Goal: Entertainment & Leisure: Browse casually

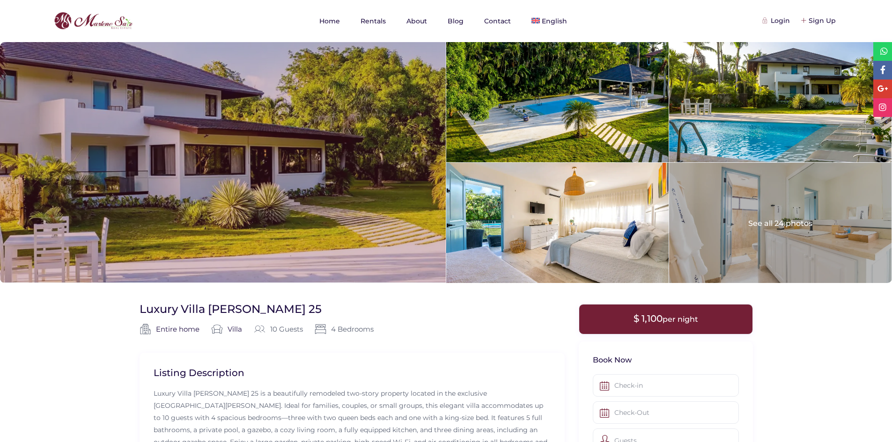
click at [188, 198] on div at bounding box center [222, 162] width 445 height 241
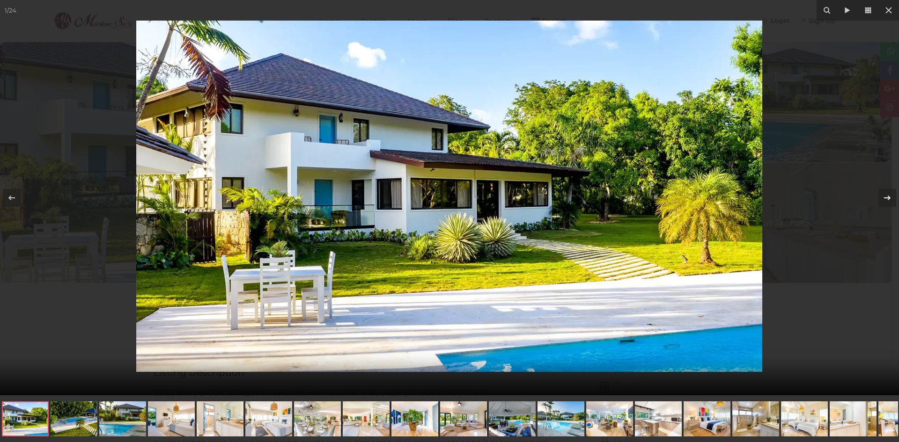
click at [879, 197] on div at bounding box center [887, 198] width 18 height 18
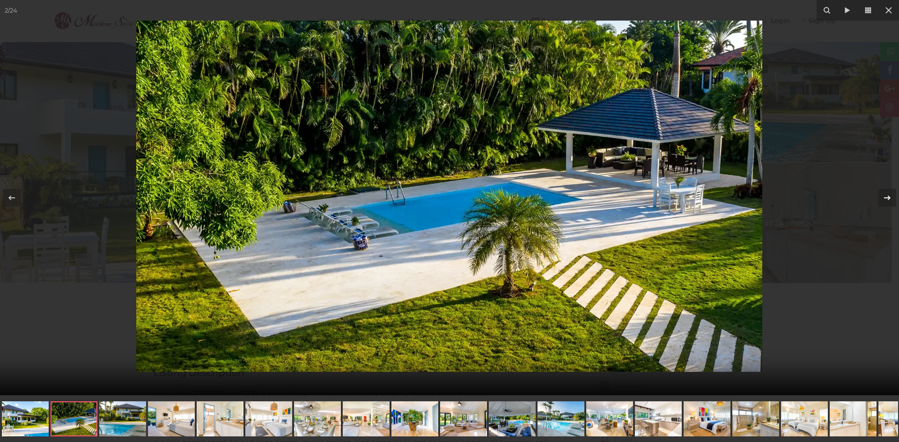
click at [879, 197] on div at bounding box center [887, 198] width 18 height 18
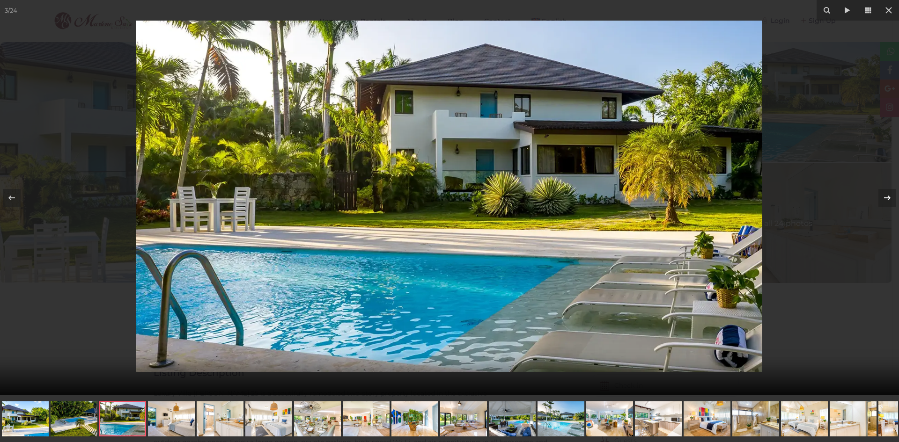
click at [879, 197] on div at bounding box center [887, 198] width 18 height 18
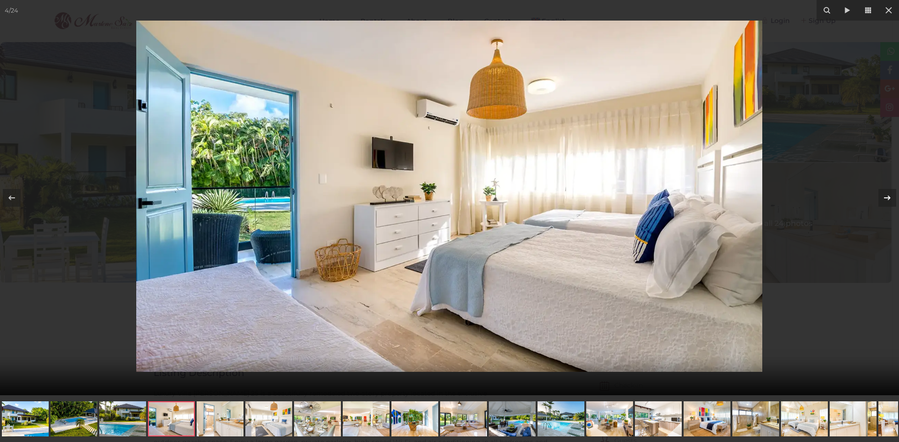
click at [879, 197] on div at bounding box center [887, 198] width 18 height 18
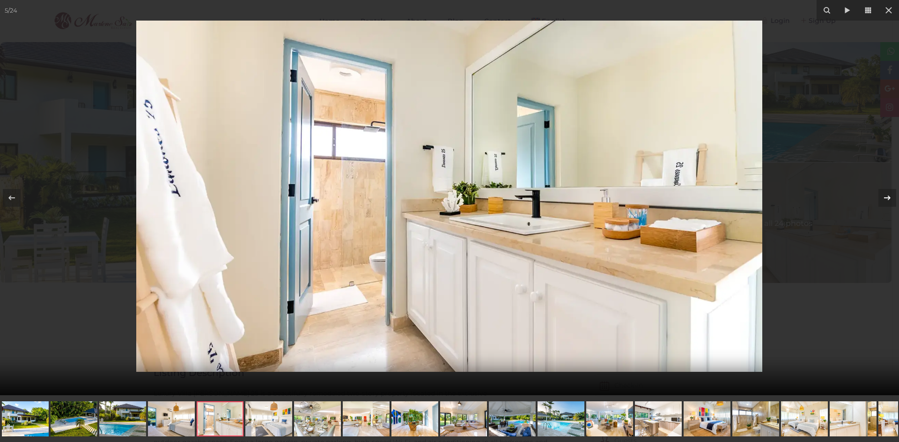
click at [879, 197] on div at bounding box center [887, 198] width 18 height 18
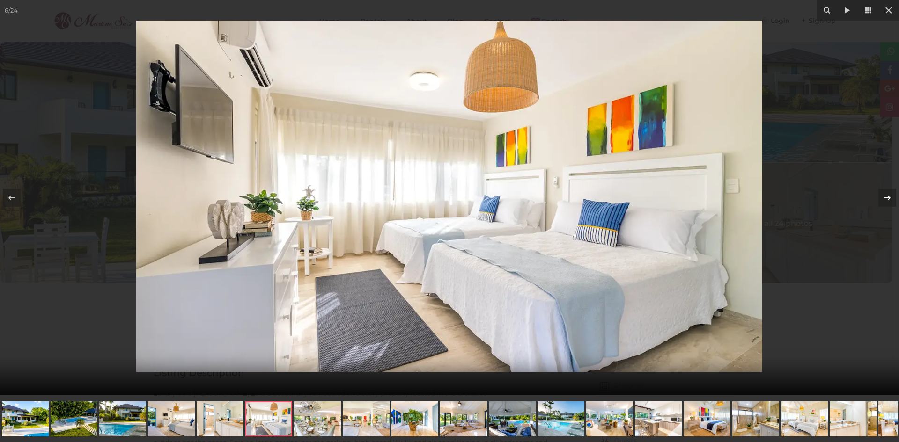
click at [879, 197] on div at bounding box center [887, 198] width 18 height 18
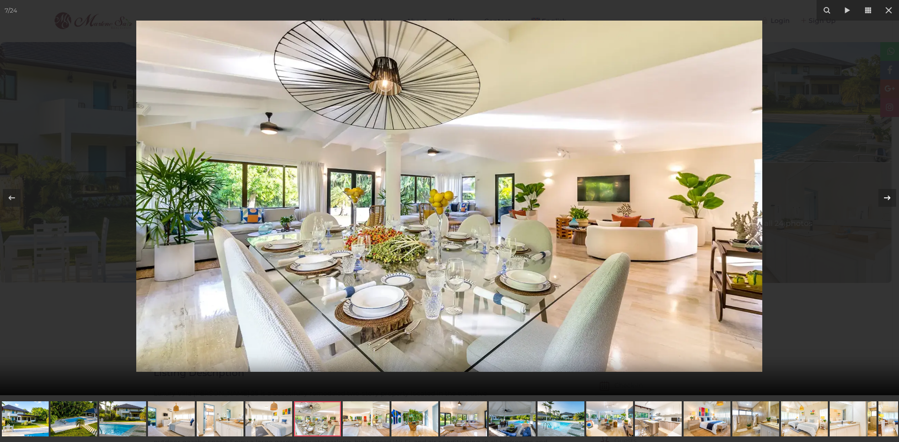
click at [879, 197] on div at bounding box center [887, 198] width 18 height 18
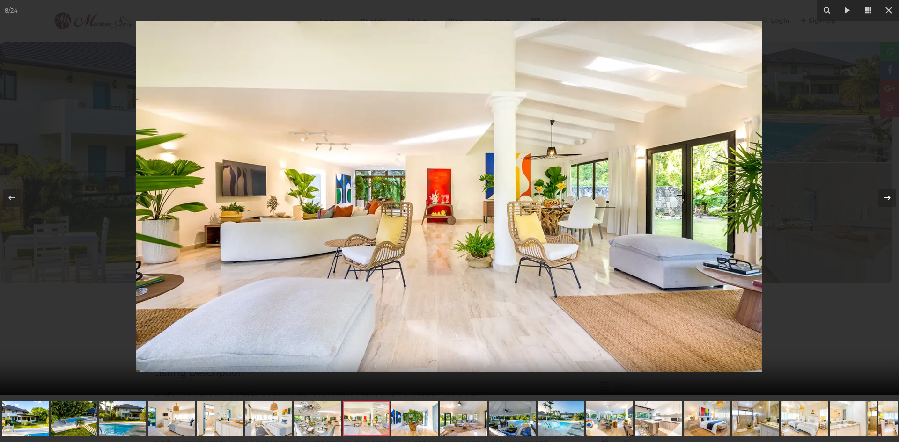
click at [879, 197] on div at bounding box center [887, 198] width 18 height 18
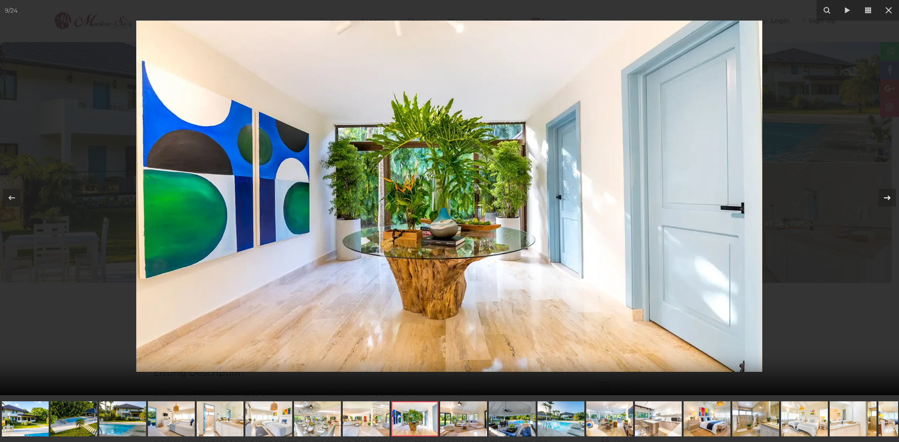
click at [879, 197] on div at bounding box center [887, 198] width 18 height 18
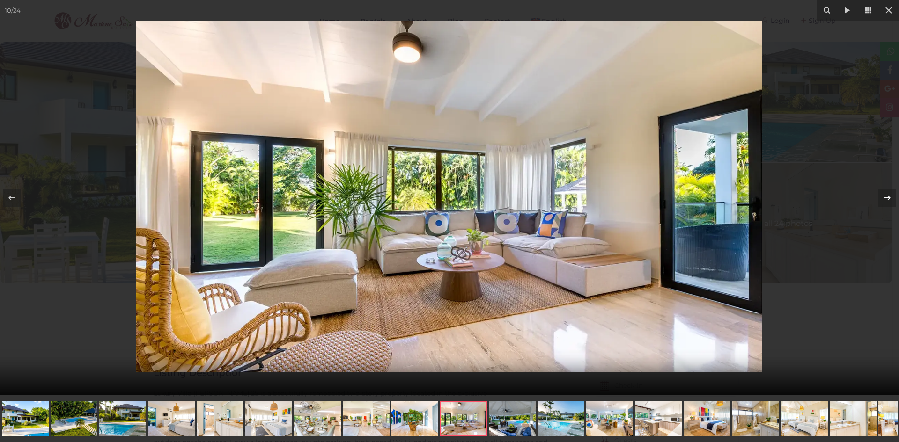
click at [879, 197] on div at bounding box center [887, 198] width 18 height 18
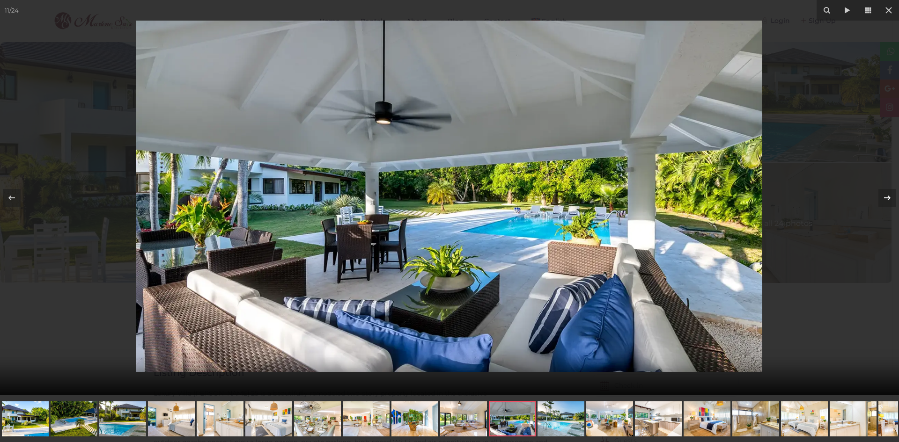
click at [879, 197] on div at bounding box center [887, 198] width 18 height 18
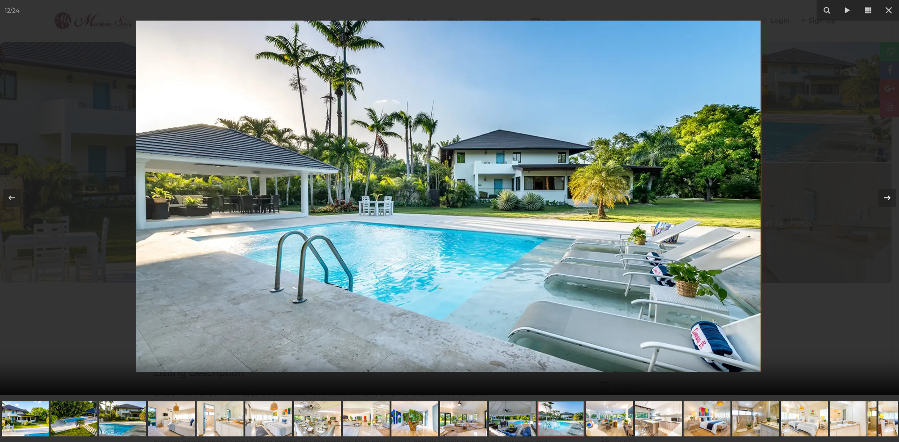
click at [879, 197] on div at bounding box center [887, 198] width 18 height 18
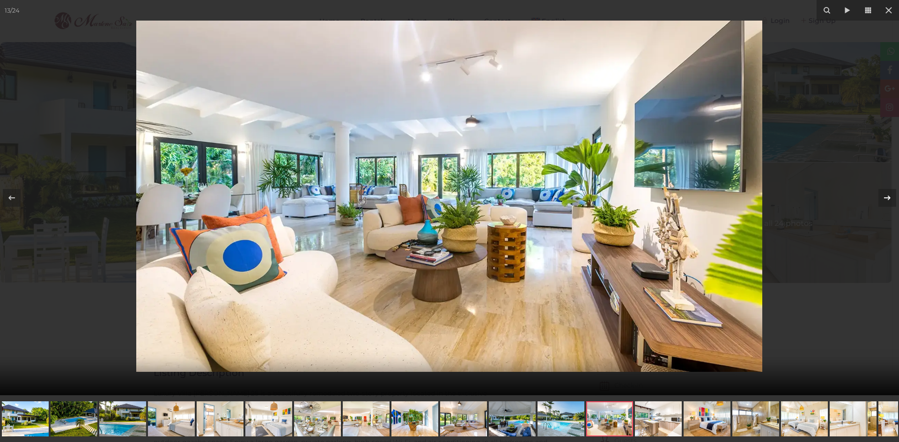
click at [879, 197] on div at bounding box center [887, 198] width 18 height 18
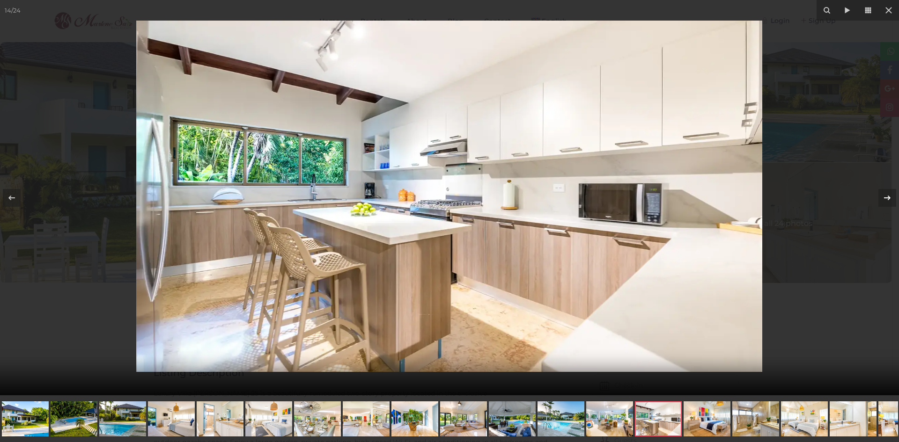
click at [879, 197] on div at bounding box center [887, 198] width 18 height 18
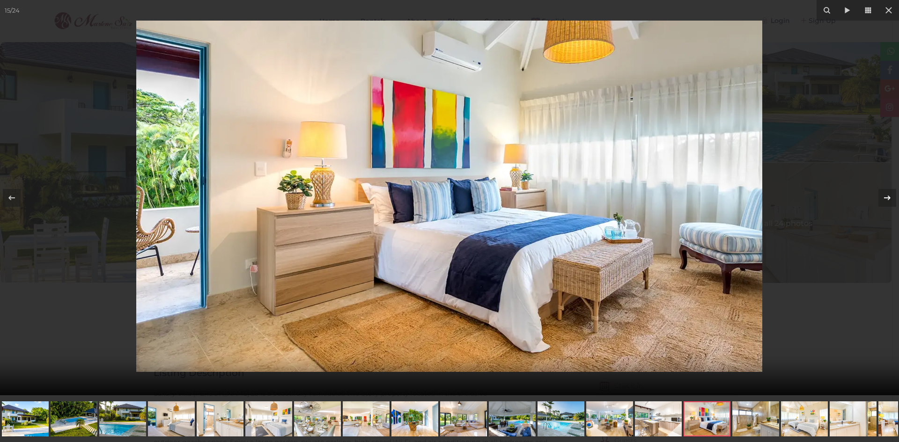
click at [879, 197] on div at bounding box center [887, 198] width 18 height 18
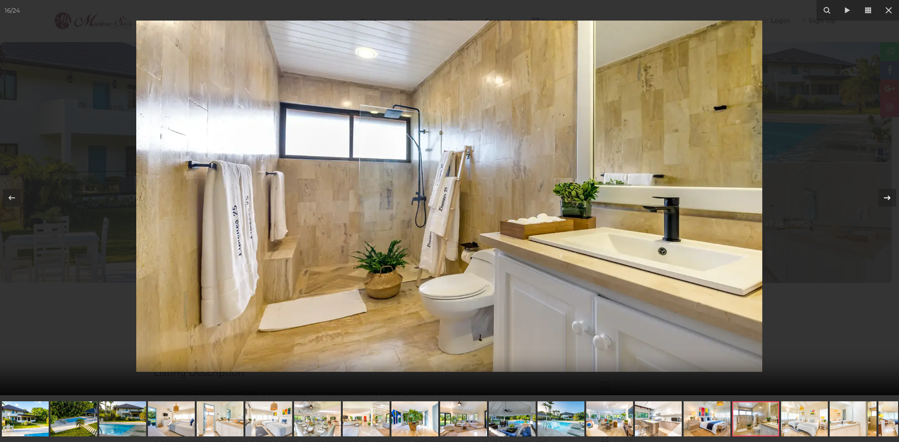
click at [879, 197] on div at bounding box center [887, 198] width 18 height 18
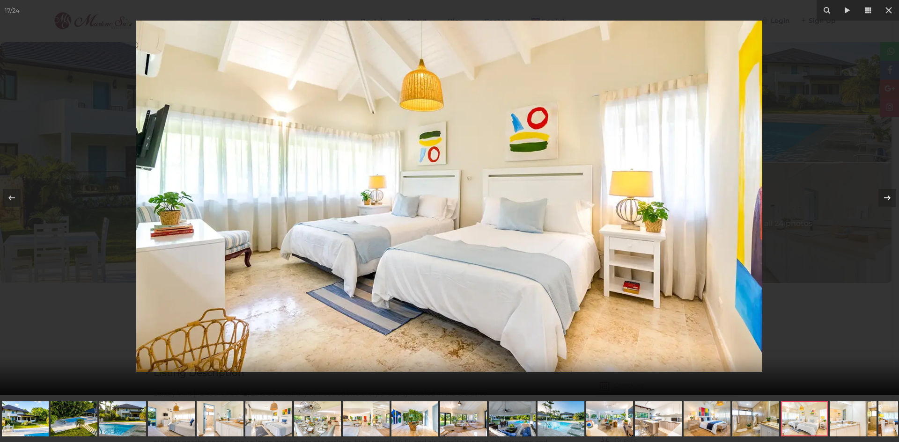
click at [879, 197] on div at bounding box center [887, 198] width 18 height 18
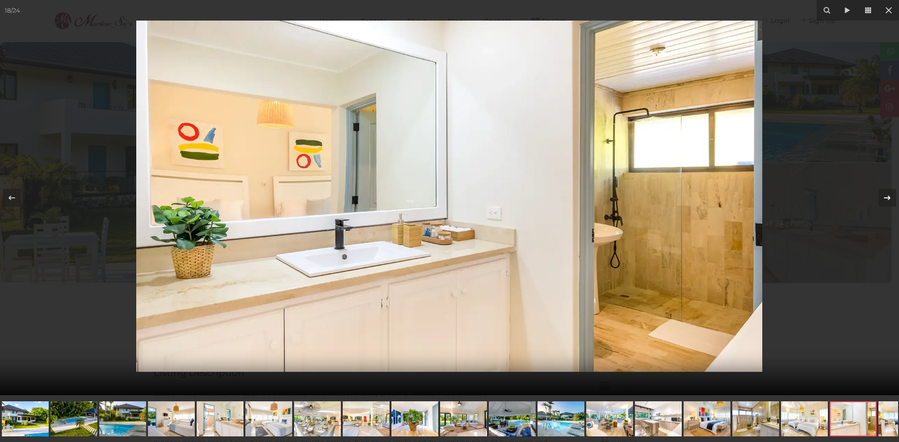
click at [879, 197] on div at bounding box center [887, 198] width 18 height 18
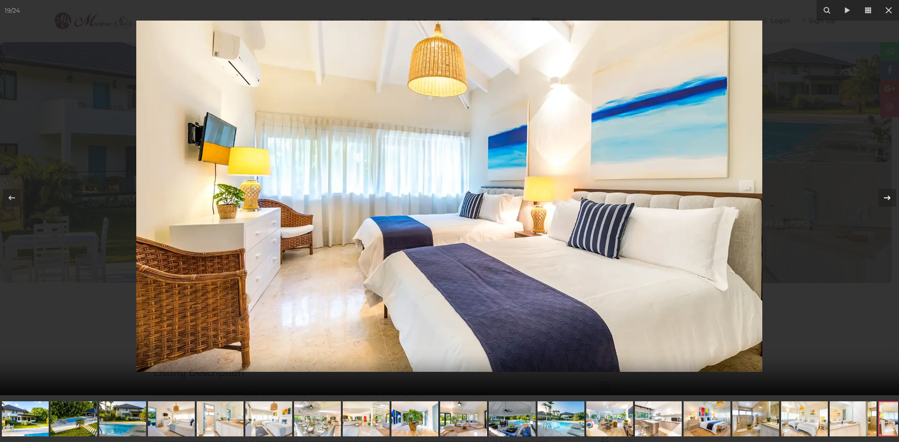
click at [879, 197] on div at bounding box center [887, 198] width 18 height 18
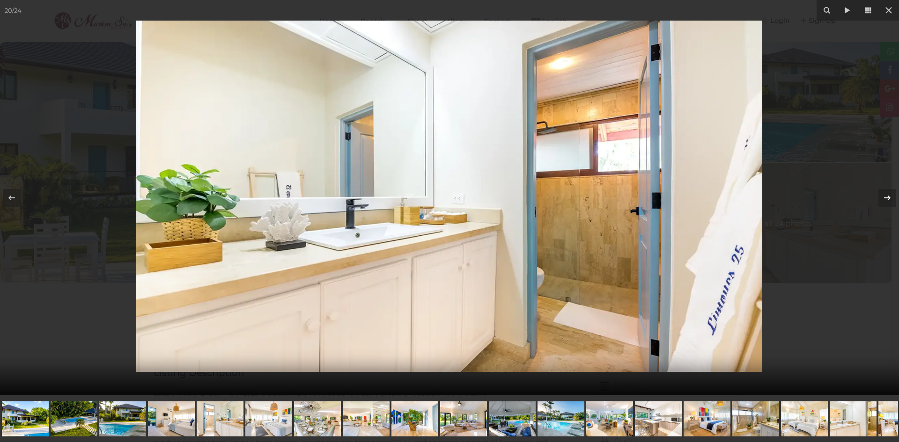
click at [879, 197] on div at bounding box center [887, 198] width 18 height 18
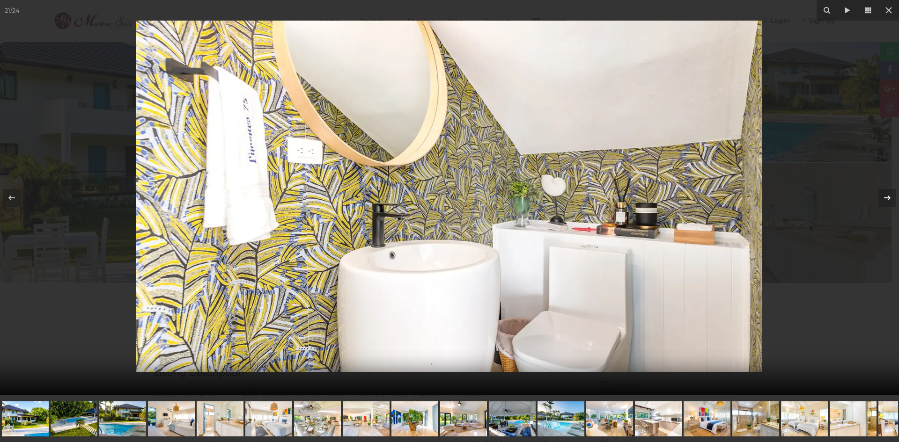
click at [879, 197] on div at bounding box center [887, 198] width 18 height 18
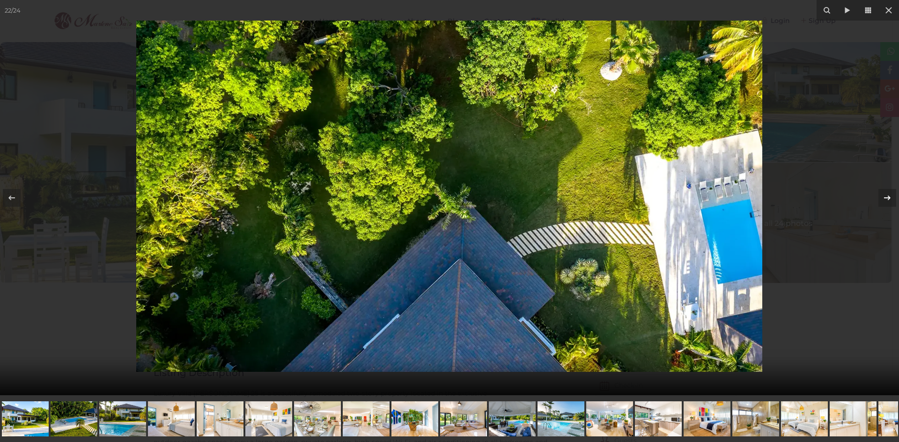
click at [879, 197] on div at bounding box center [887, 198] width 18 height 18
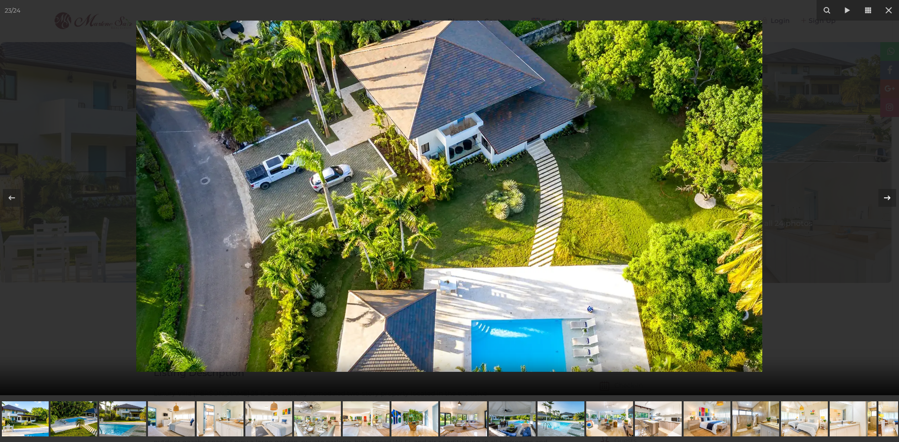
click at [879, 201] on div at bounding box center [887, 198] width 18 height 18
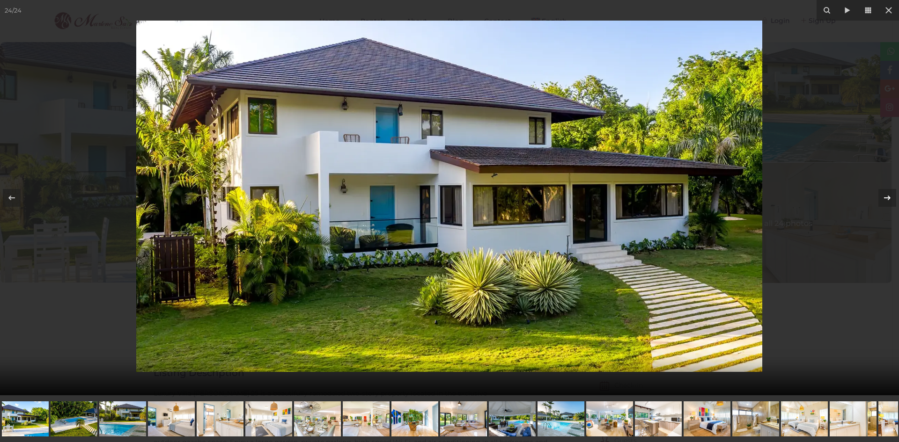
click at [879, 201] on div at bounding box center [887, 198] width 18 height 18
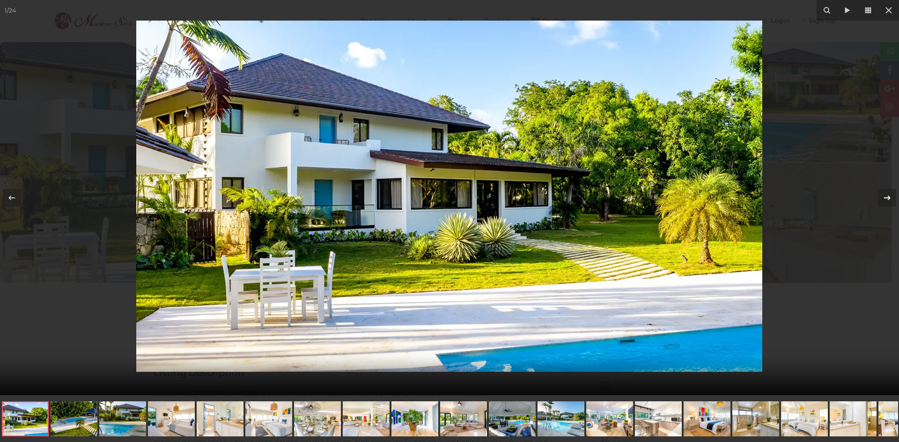
click at [879, 201] on div at bounding box center [887, 198] width 18 height 18
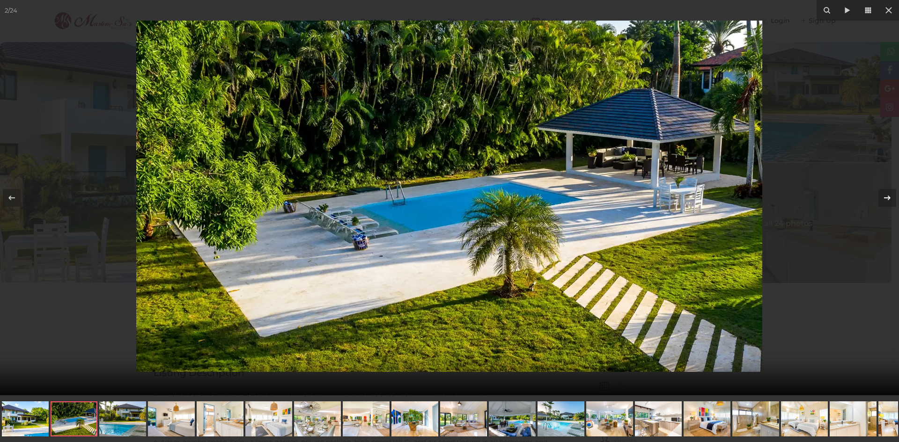
click at [878, 201] on div at bounding box center [887, 198] width 18 height 18
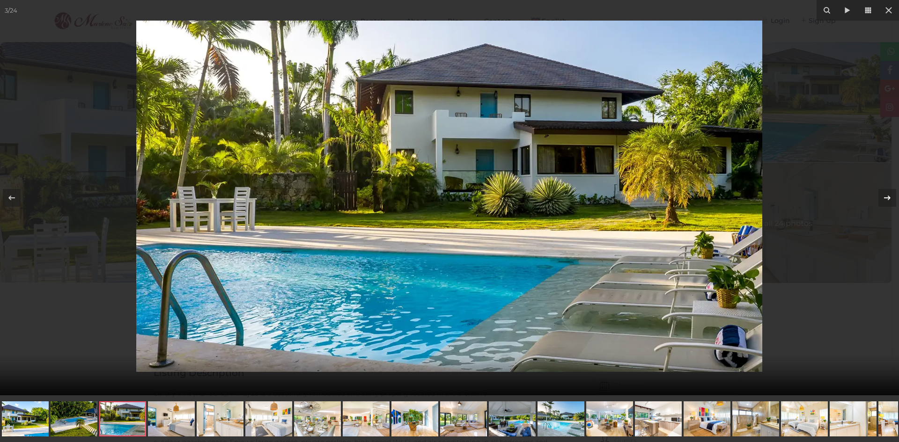
click at [878, 201] on div at bounding box center [887, 198] width 18 height 18
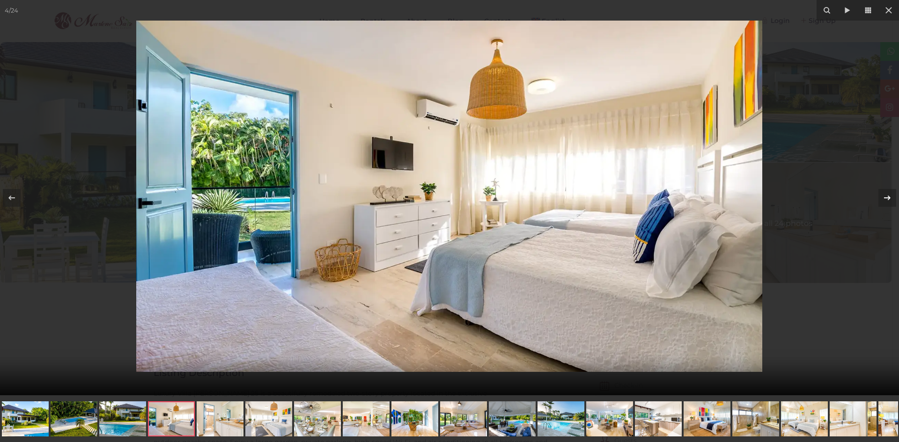
click at [878, 201] on div at bounding box center [887, 198] width 18 height 18
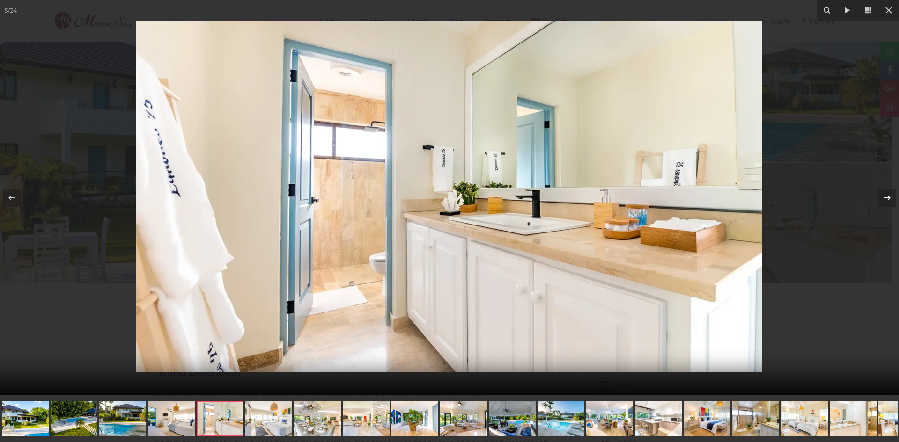
click at [878, 201] on div at bounding box center [887, 198] width 18 height 18
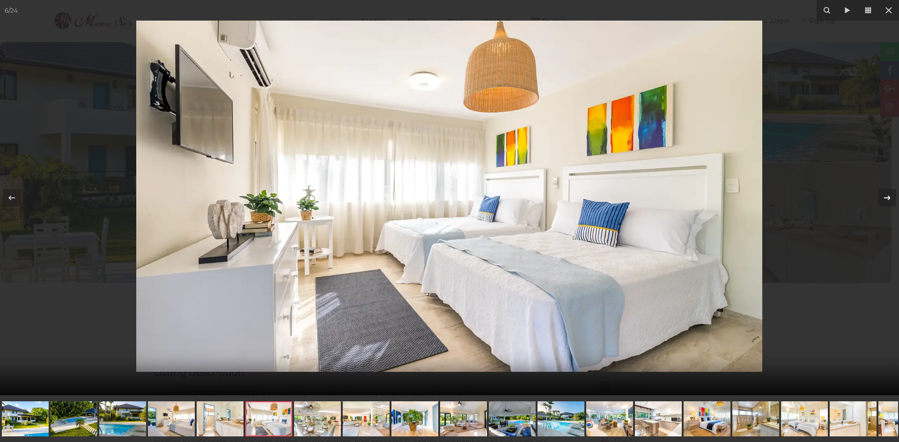
click at [878, 201] on div at bounding box center [887, 198] width 18 height 18
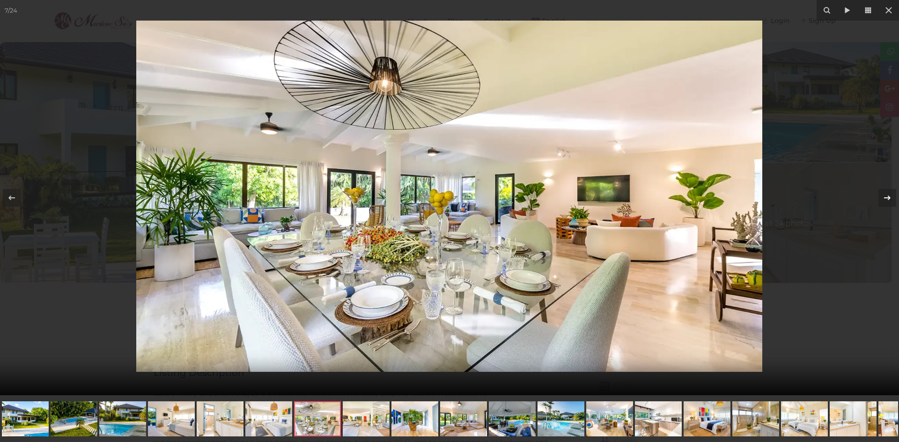
click at [878, 201] on div at bounding box center [887, 198] width 18 height 18
click at [878, 201] on button at bounding box center [882, 198] width 33 height 47
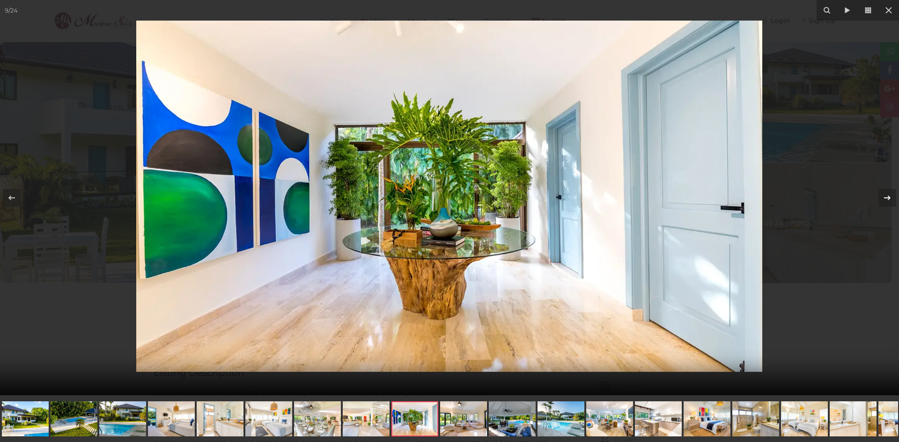
click at [877, 201] on button at bounding box center [882, 198] width 33 height 47
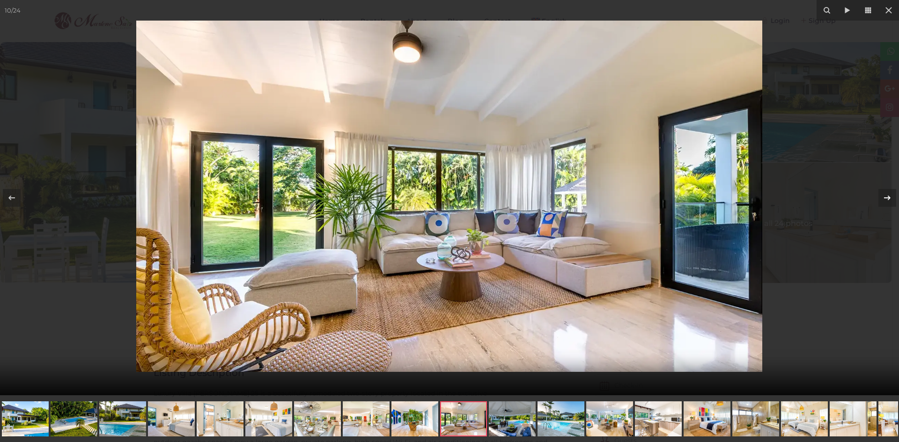
click at [877, 201] on button at bounding box center [882, 198] width 33 height 47
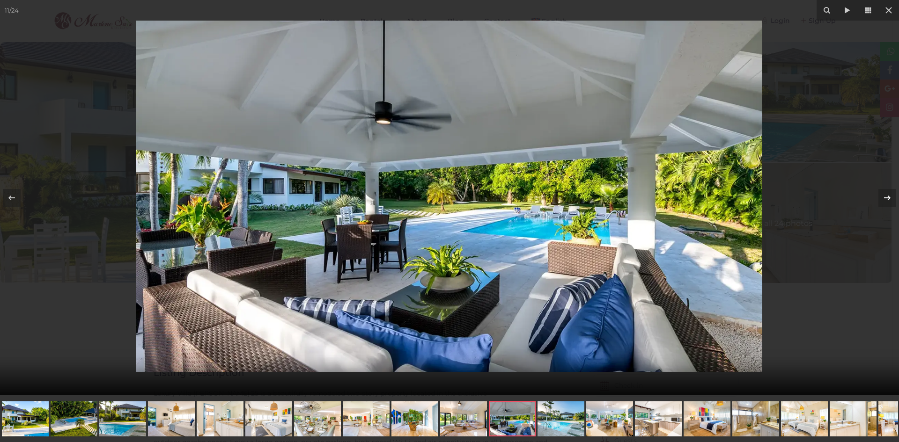
click at [877, 201] on button at bounding box center [882, 198] width 33 height 47
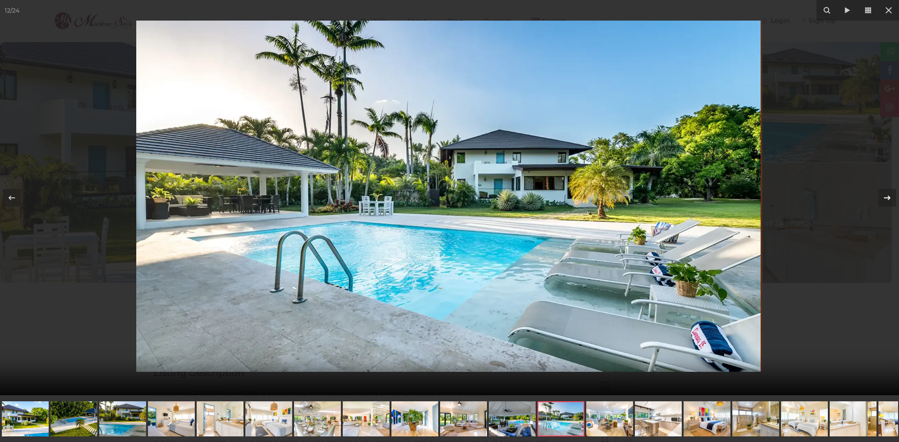
click at [877, 201] on button at bounding box center [882, 198] width 33 height 47
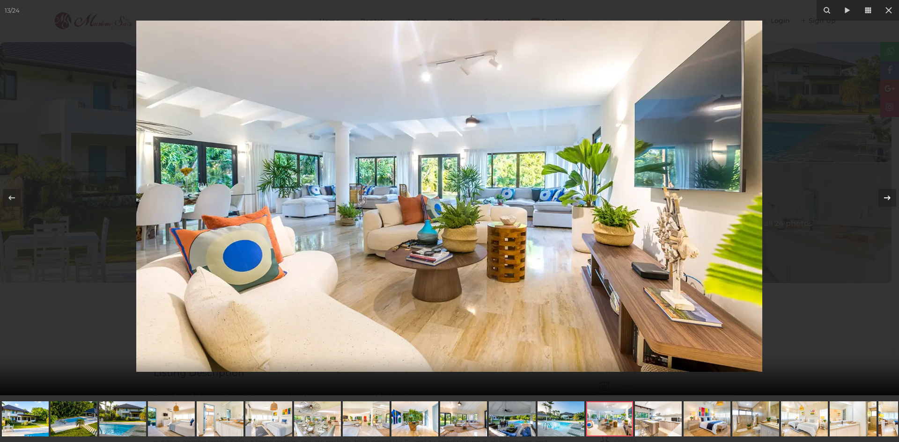
click at [877, 201] on button at bounding box center [882, 198] width 33 height 47
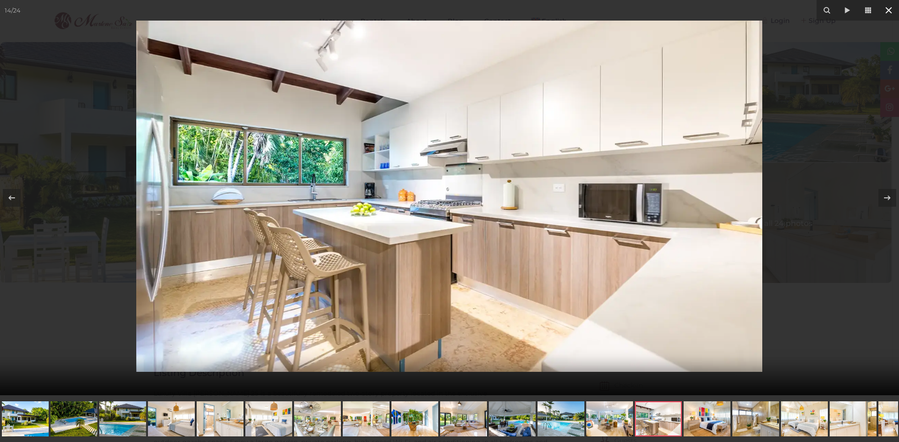
click at [884, 13] on icon at bounding box center [888, 10] width 11 height 11
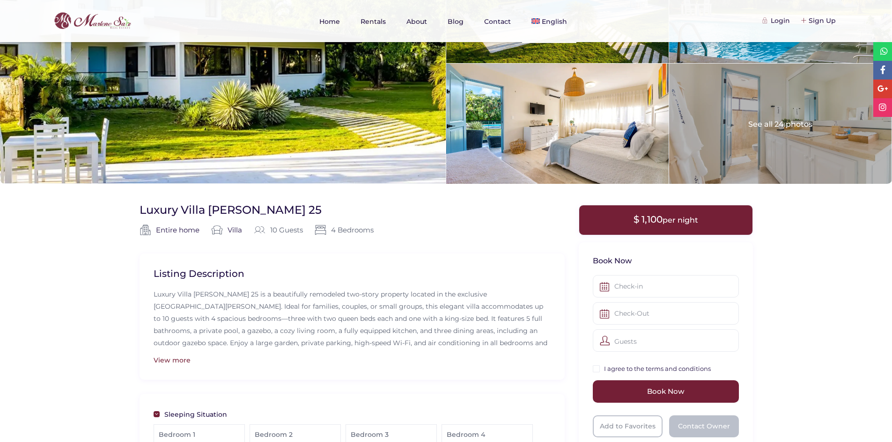
scroll to position [140, 0]
